Goal: Task Accomplishment & Management: Manage account settings

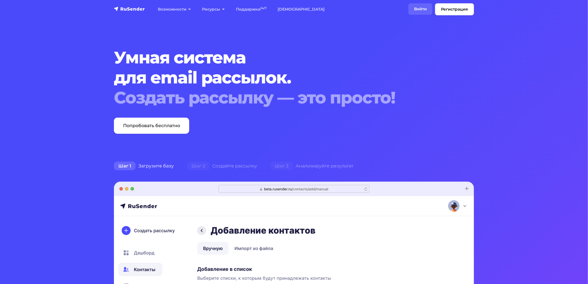
click at [423, 11] on link "Войти" at bounding box center [420, 8] width 24 height 11
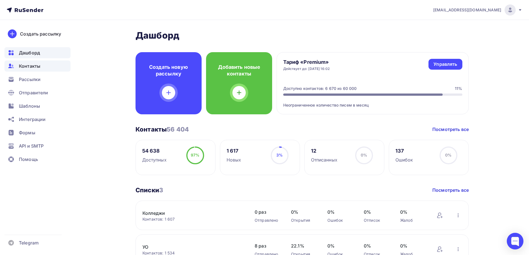
click at [34, 66] on span "Контакты" at bounding box center [29, 66] width 21 height 7
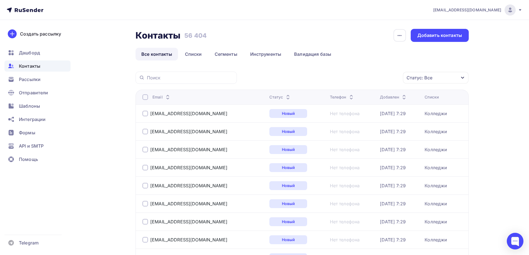
click at [285, 100] on icon at bounding box center [288, 98] width 7 height 7
click at [286, 99] on icon at bounding box center [287, 98] width 2 height 1
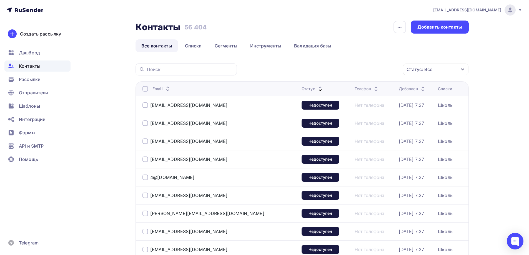
scroll to position [3, 0]
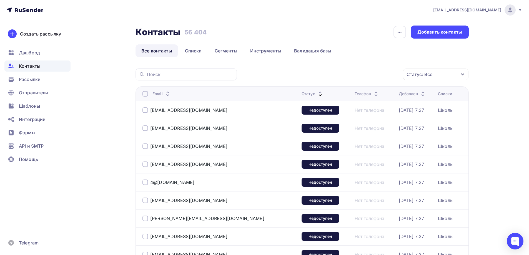
click at [145, 94] on div at bounding box center [145, 94] width 6 height 6
click at [354, 73] on div "Действие" at bounding box center [361, 74] width 73 height 11
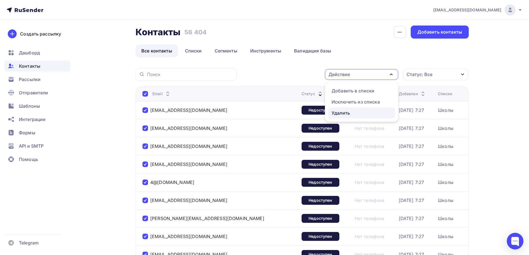
click at [345, 114] on div "Удалить" at bounding box center [341, 113] width 18 height 7
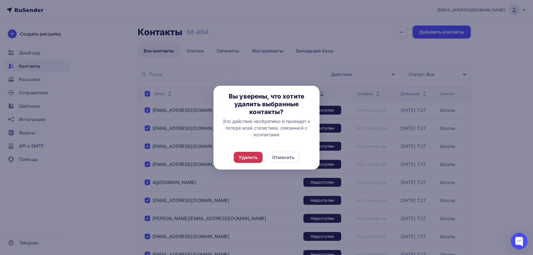
click at [245, 159] on div "Удалить" at bounding box center [248, 157] width 19 height 7
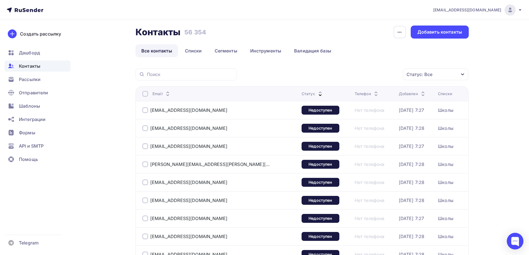
click at [143, 92] on div at bounding box center [145, 94] width 6 height 6
click at [145, 92] on div at bounding box center [145, 94] width 6 height 6
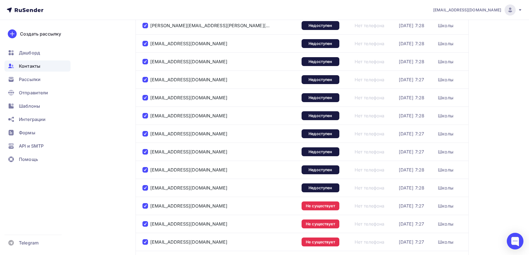
scroll to position [0, 0]
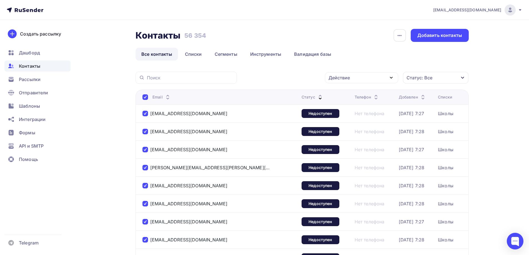
click at [348, 78] on div "Действие" at bounding box center [339, 77] width 21 height 7
click at [349, 115] on div "Удалить" at bounding box center [341, 116] width 18 height 7
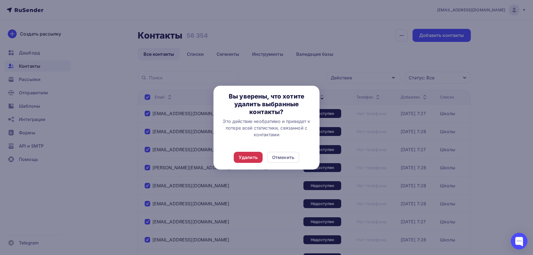
click at [250, 157] on div "Удалить" at bounding box center [248, 157] width 19 height 7
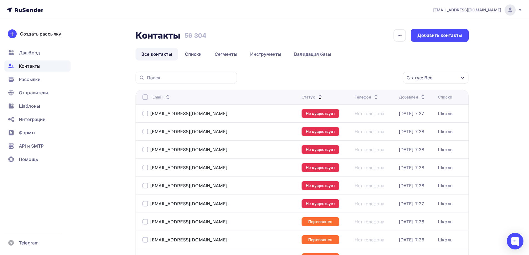
click at [143, 97] on div at bounding box center [145, 97] width 6 height 6
click at [146, 97] on div at bounding box center [145, 97] width 6 height 6
click at [357, 77] on div "Действие" at bounding box center [361, 77] width 73 height 11
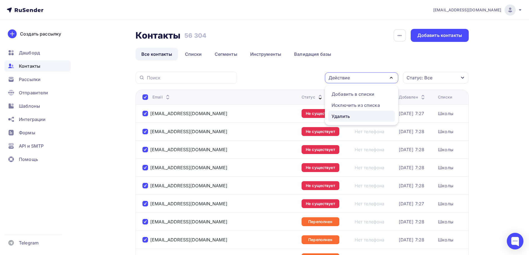
click at [342, 116] on div "Удалить" at bounding box center [341, 116] width 18 height 7
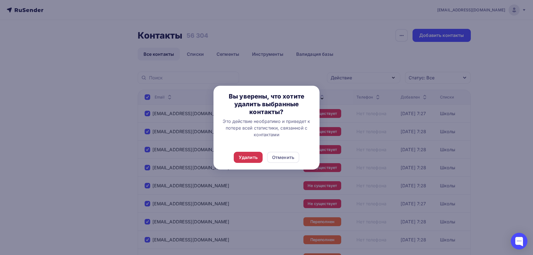
click at [252, 158] on div "Удалить" at bounding box center [248, 157] width 19 height 7
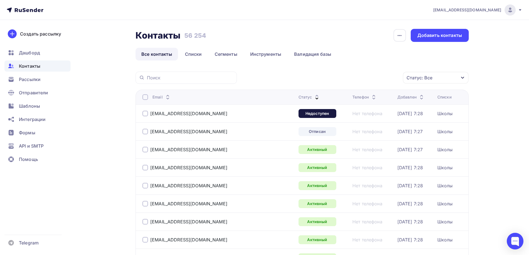
click at [145, 114] on div at bounding box center [145, 114] width 6 height 6
click at [143, 132] on div at bounding box center [145, 132] width 6 height 6
click at [360, 77] on div "Действие" at bounding box center [361, 77] width 73 height 11
click at [347, 116] on div "Удалить" at bounding box center [341, 116] width 18 height 7
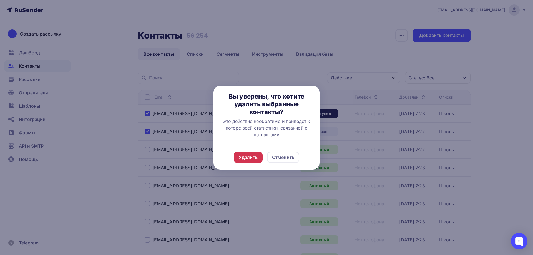
click at [251, 156] on div "Удалить" at bounding box center [248, 157] width 19 height 7
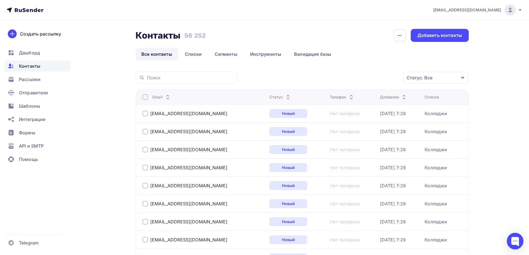
click at [285, 99] on icon at bounding box center [288, 98] width 7 height 7
click at [284, 100] on icon at bounding box center [287, 98] width 7 height 7
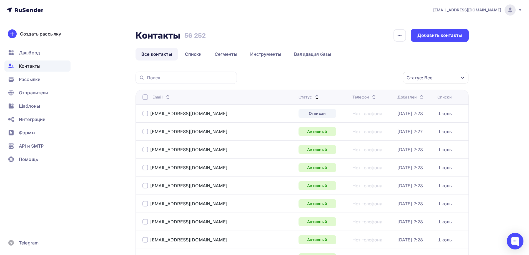
click at [143, 114] on div at bounding box center [145, 114] width 6 height 6
click at [376, 78] on div "Действие" at bounding box center [361, 77] width 73 height 11
click at [349, 117] on div "Удалить" at bounding box center [341, 116] width 18 height 7
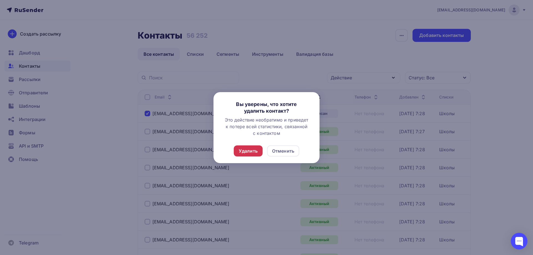
click at [255, 147] on div "Удалить" at bounding box center [248, 151] width 29 height 11
